Goal: Transaction & Acquisition: Book appointment/travel/reservation

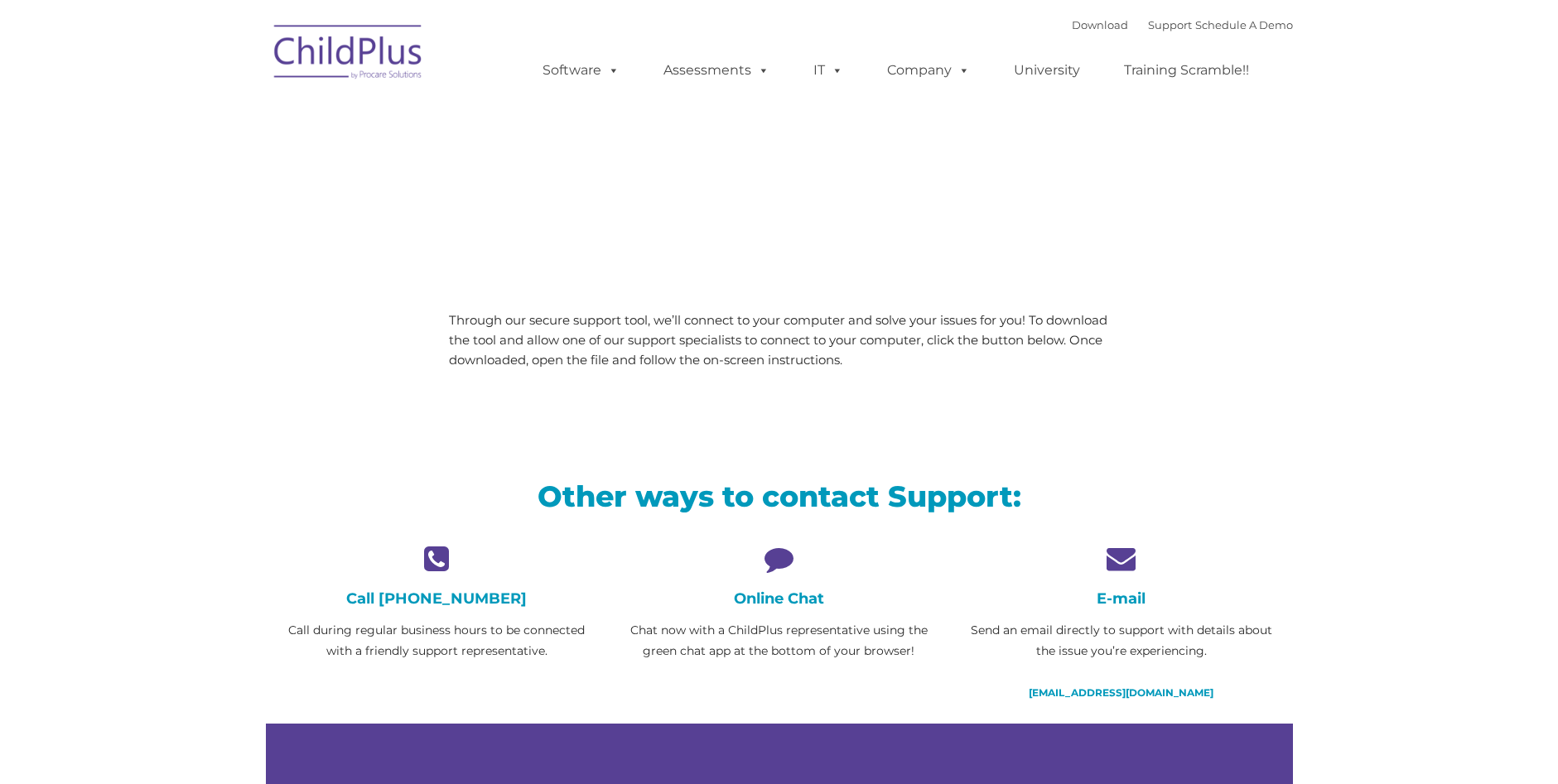
type input ""
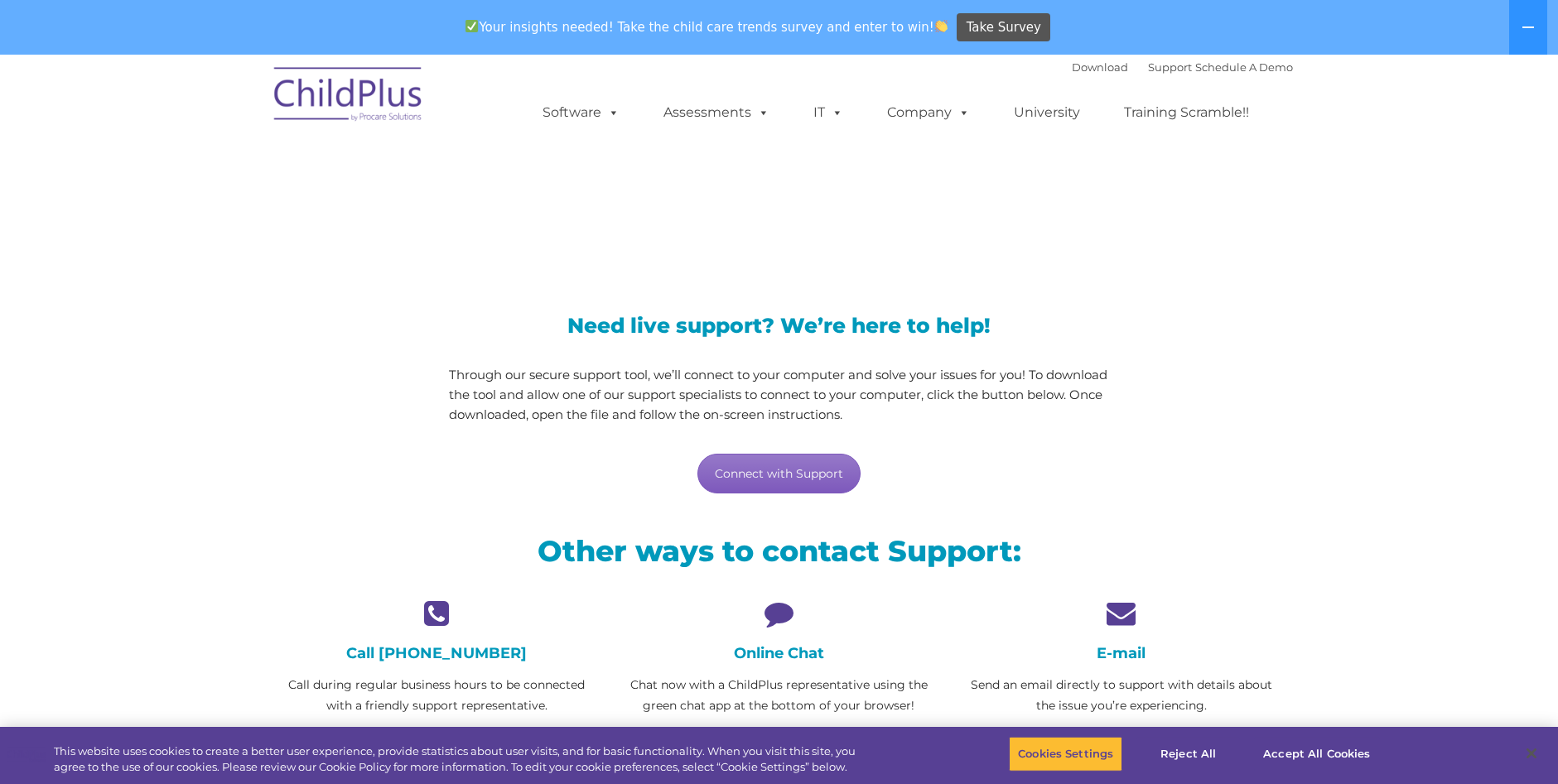
click at [760, 480] on link "Connect with Support" at bounding box center [779, 474] width 163 height 40
click at [1150, 161] on div "LiveSupport with SplashTop" at bounding box center [779, 189] width 1027 height 120
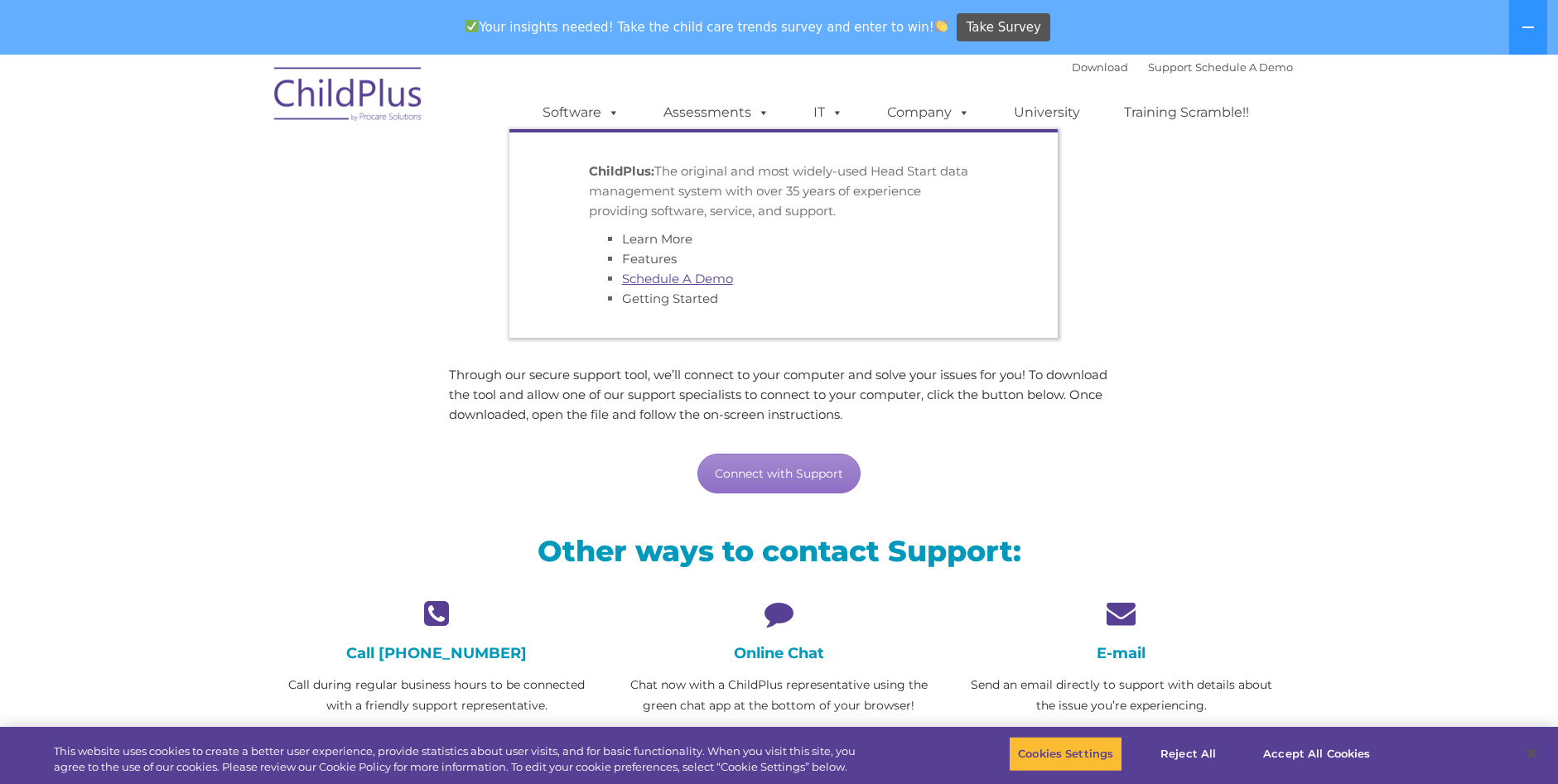
click at [689, 279] on link "Schedule A Demo" at bounding box center [677, 279] width 111 height 16
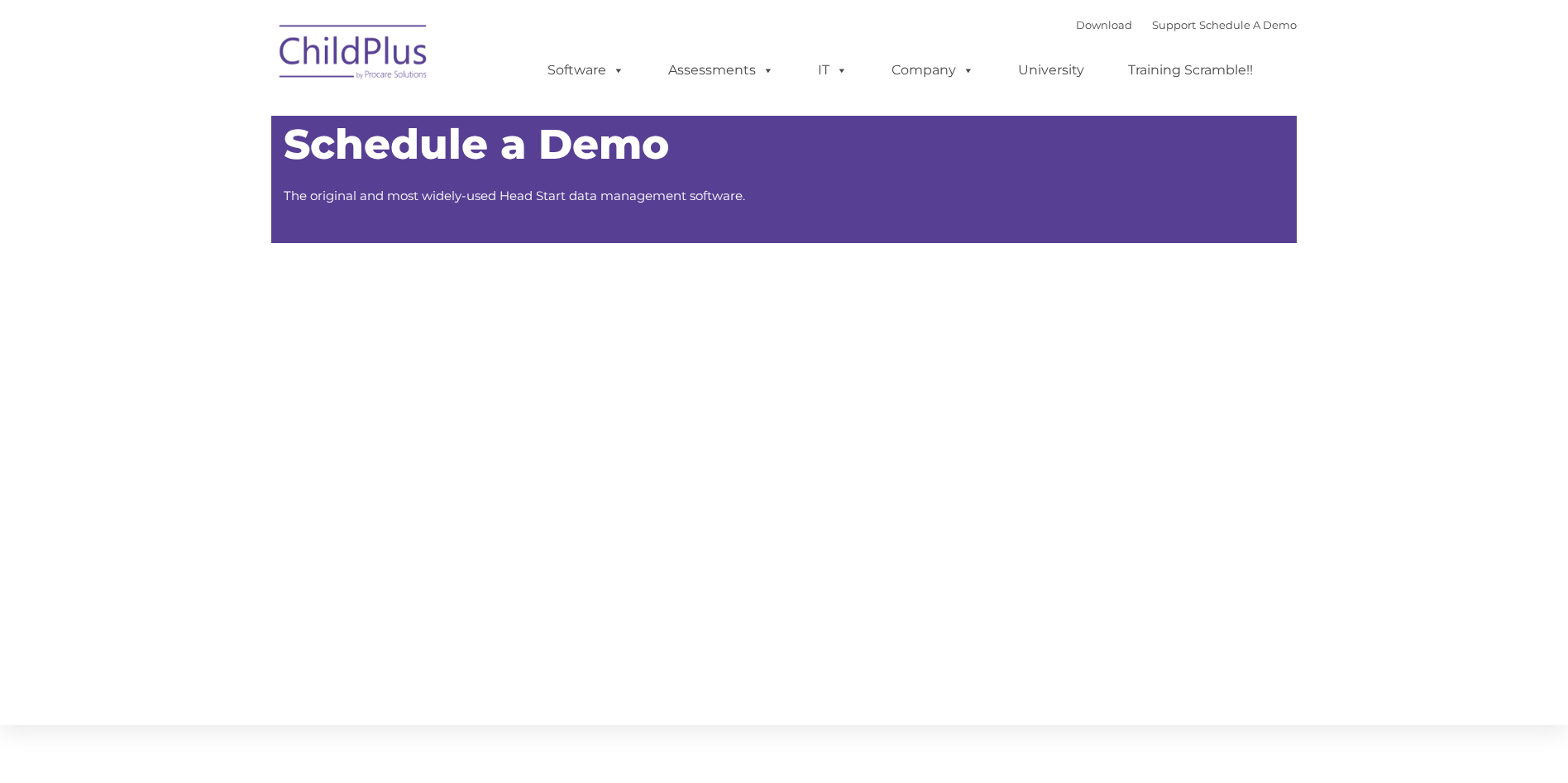
type input ""
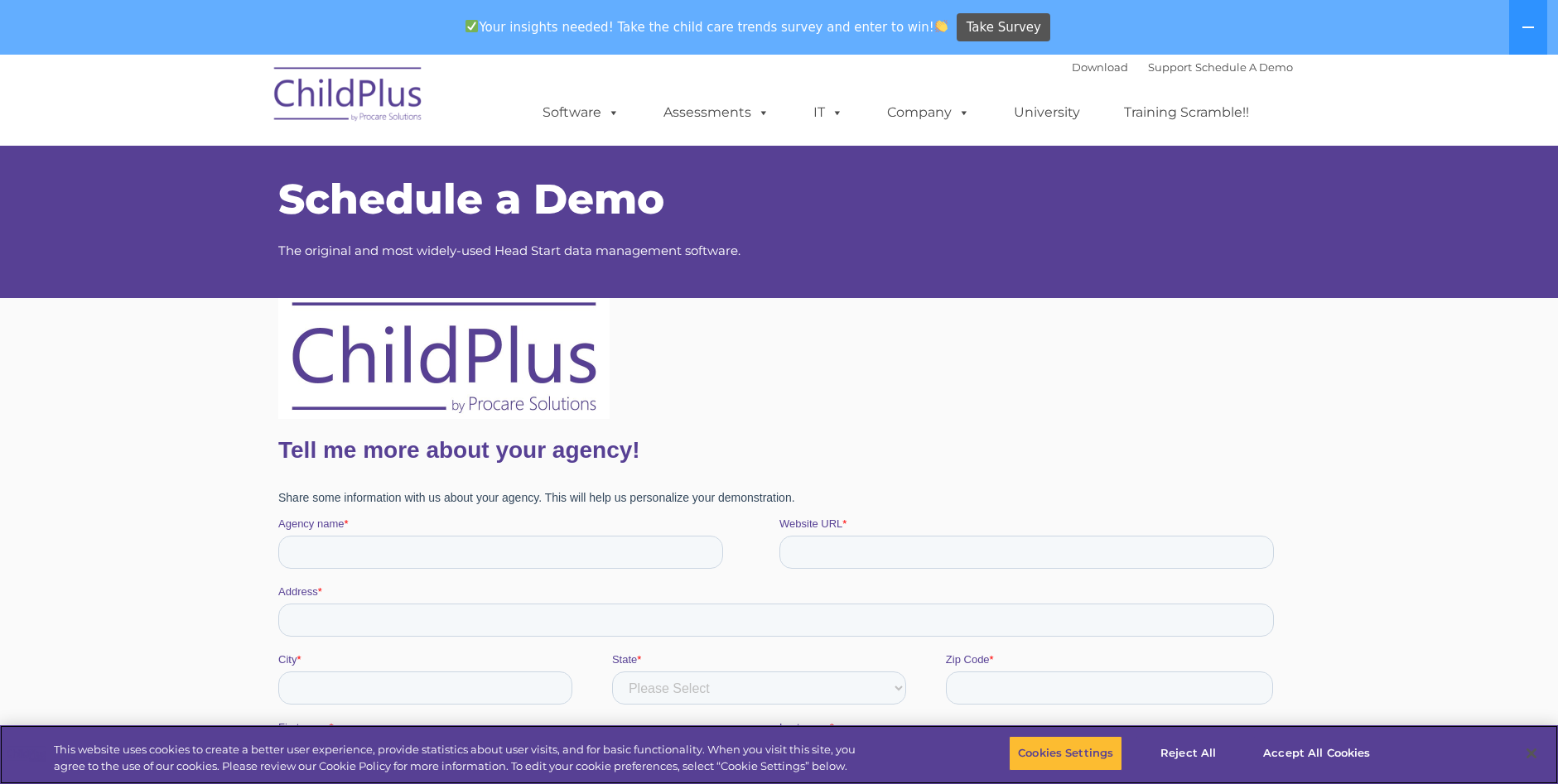
scroll to position [248, 0]
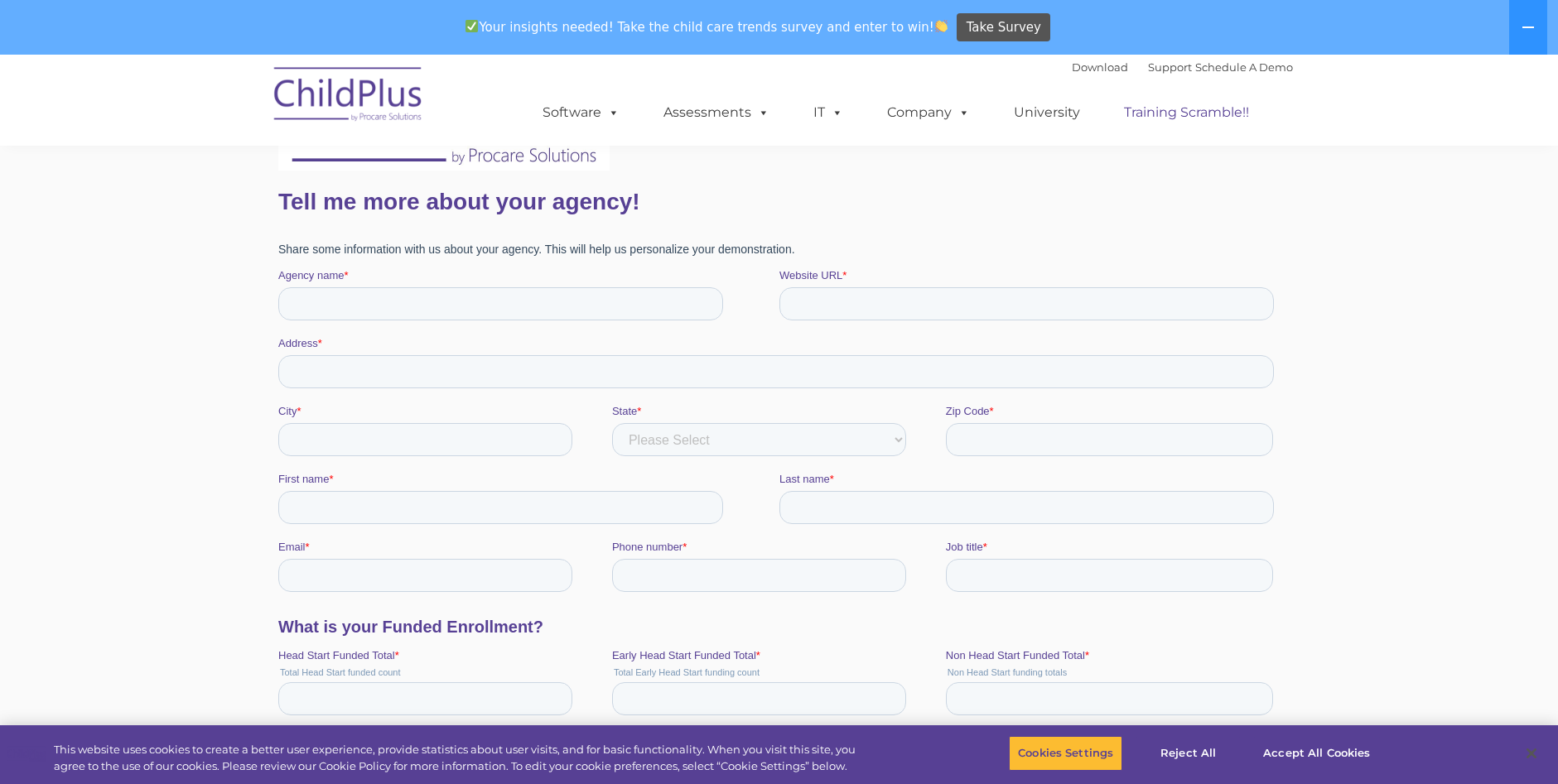
click at [1213, 113] on link "Training Scramble!!" at bounding box center [1186, 112] width 158 height 33
